Goal: Information Seeking & Learning: Check status

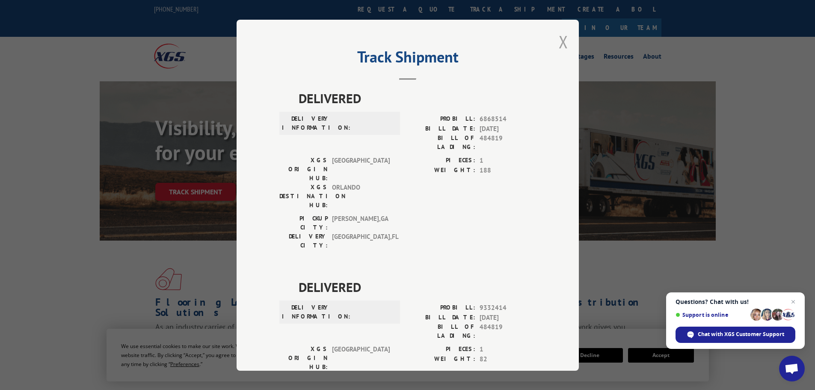
click at [565, 44] on div "Track Shipment DELIVERED DELIVERY INFORMATION: PROBILL: 6868514 BILL DATE: [DAT…" at bounding box center [408, 195] width 342 height 351
click at [561, 42] on button "Close modal" at bounding box center [563, 41] width 9 height 23
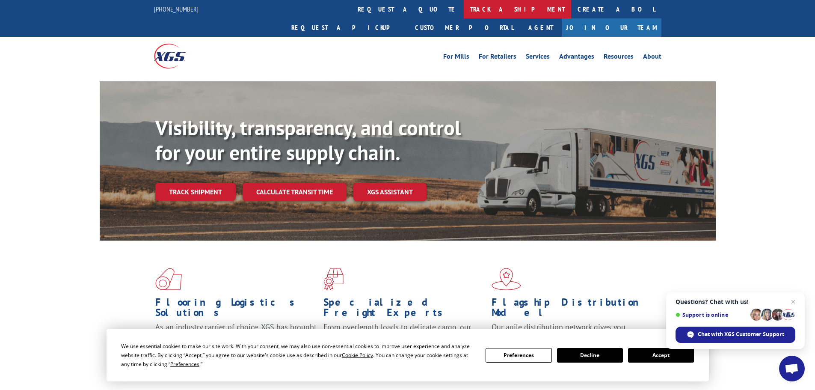
click at [464, 15] on link "track a shipment" at bounding box center [517, 9] width 107 height 18
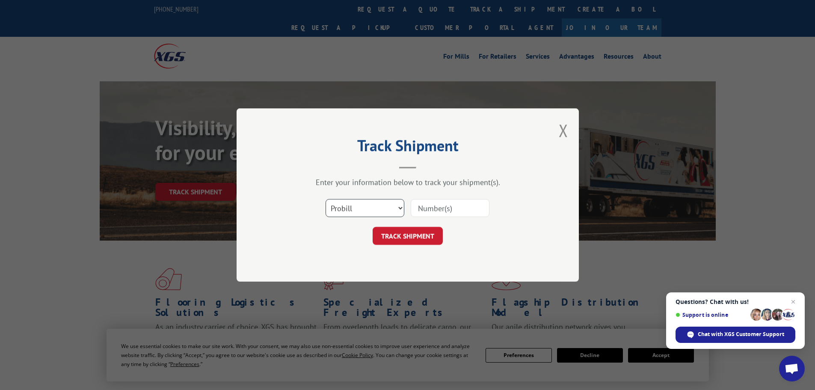
click at [395, 207] on select "Select category... Probill BOL PO" at bounding box center [364, 208] width 79 height 18
select select "bol"
click at [325, 199] on select "Select category... Probill BOL PO" at bounding box center [364, 208] width 79 height 18
click at [426, 210] on input at bounding box center [450, 208] width 79 height 18
paste input "5655457"
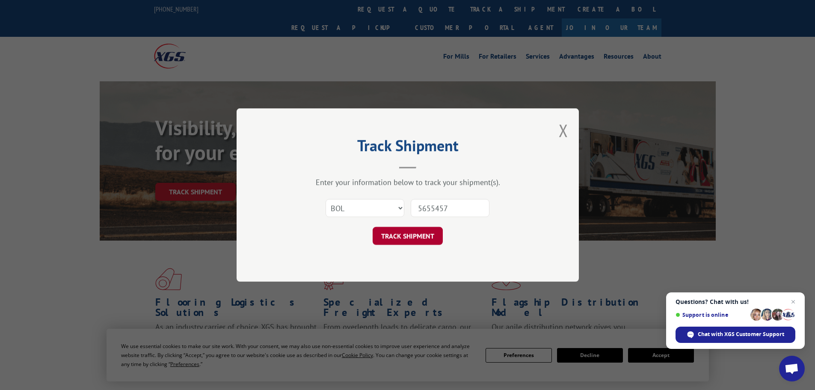
type input "5655457"
click at [413, 237] on button "TRACK SHIPMENT" at bounding box center [408, 236] width 70 height 18
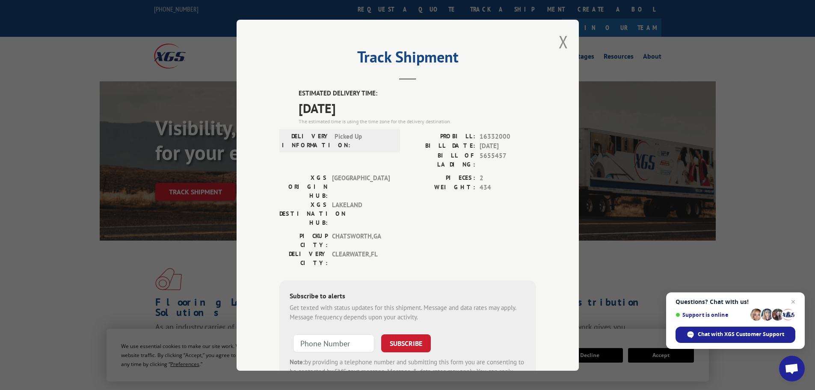
drag, startPoint x: 370, startPoint y: 106, endPoint x: 264, endPoint y: 109, distance: 106.6
click at [264, 109] on div "Track Shipment ESTIMATED DELIVERY TIME: [DATE] The estimated time is using the …" at bounding box center [408, 195] width 342 height 351
copy span "[DATE]"
